Goal: Information Seeking & Learning: Understand process/instructions

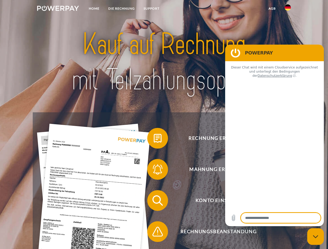
type textarea "*"
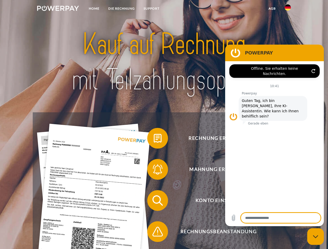
click at [58, 9] on img at bounding box center [58, 8] width 42 height 5
click at [287, 9] on img at bounding box center [287, 7] width 6 height 6
click at [272, 9] on link "agb" at bounding box center [272, 8] width 16 height 9
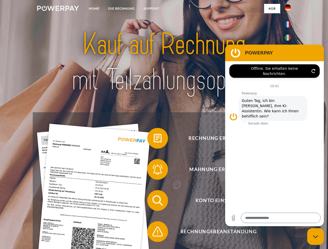
click at [154, 139] on span at bounding box center [150, 138] width 26 height 26
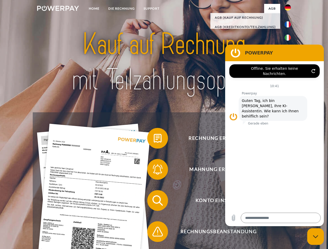
click at [154, 170] on span at bounding box center [150, 169] width 26 height 26
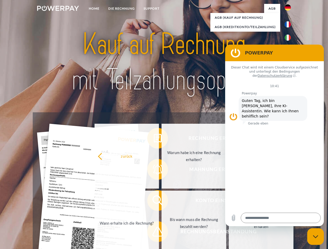
click at [161, 202] on link "Bis wann muss die Rechnung bezahlt werden?" at bounding box center [193, 223] width 65 height 65
